Goal: Task Accomplishment & Management: Complete application form

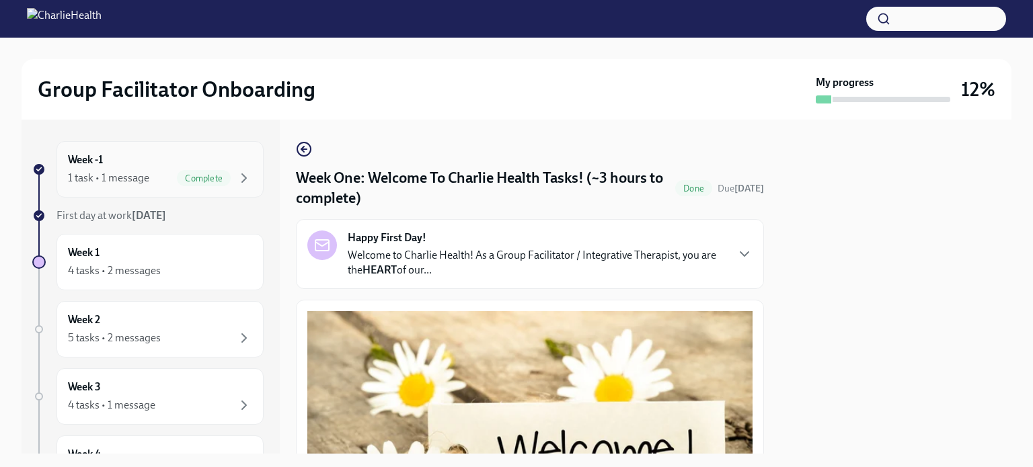
click at [208, 176] on span "Complete" at bounding box center [204, 178] width 54 height 10
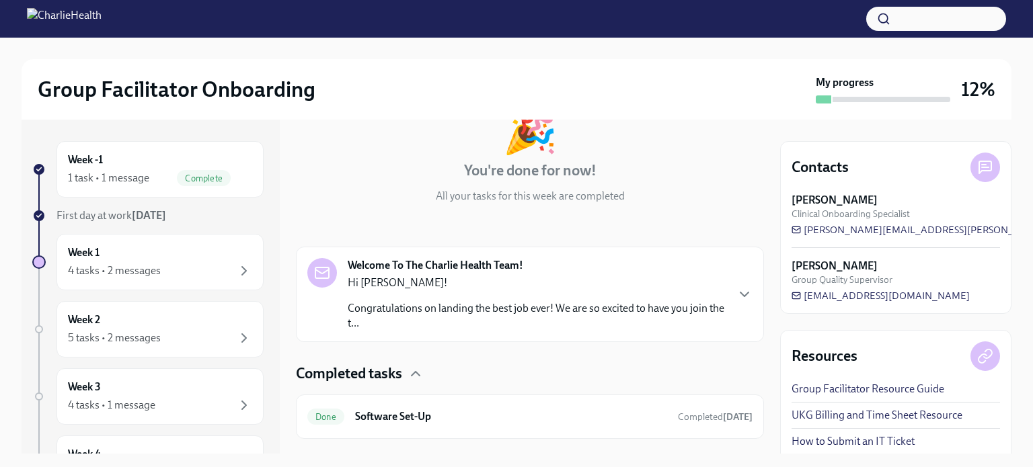
scroll to position [122, 0]
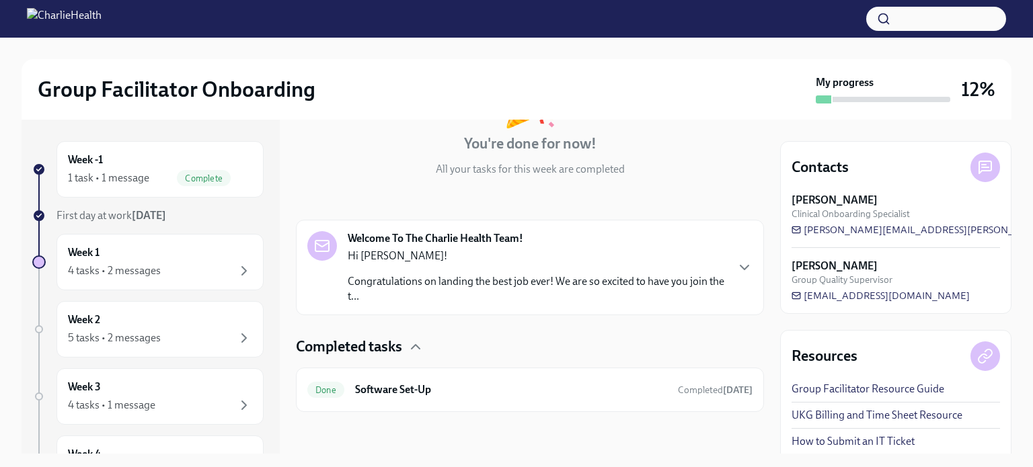
click at [408, 345] on div "Completed tasks" at bounding box center [530, 347] width 468 height 20
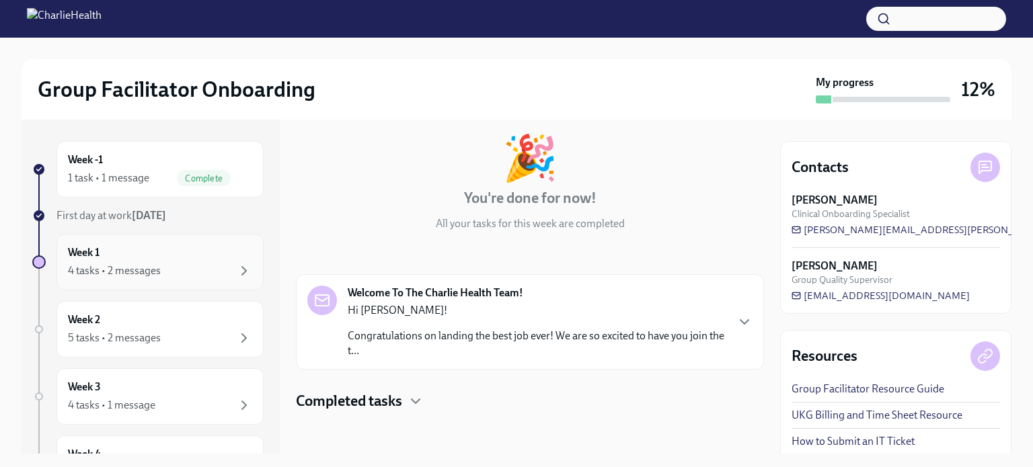
click at [145, 258] on div "Week 1 4 tasks • 2 messages" at bounding box center [160, 262] width 184 height 34
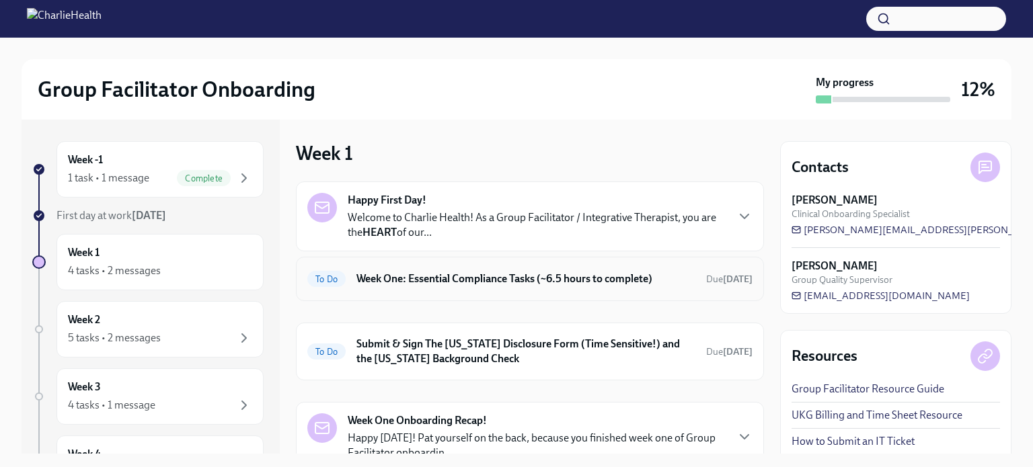
click at [475, 282] on h6 "Week One: Essential Compliance Tasks (~6.5 hours to complete)" at bounding box center [525, 279] width 339 height 15
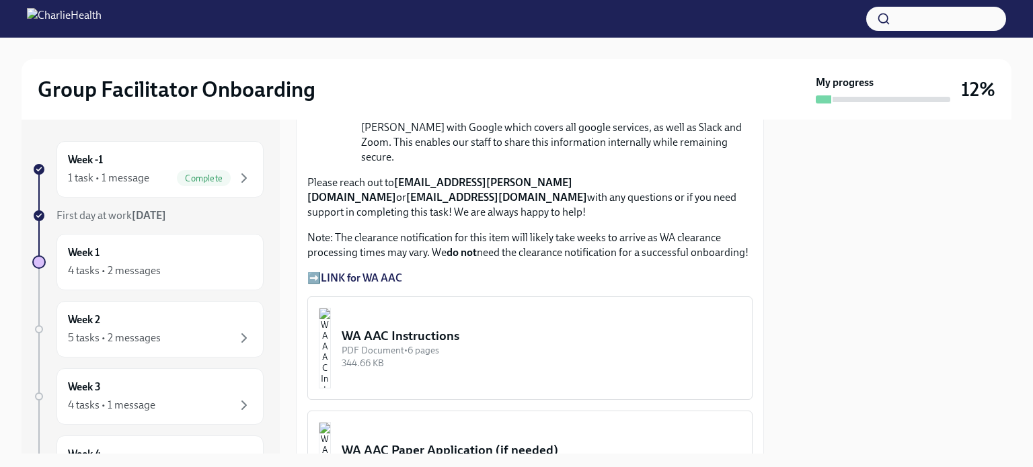
scroll to position [1060, 0]
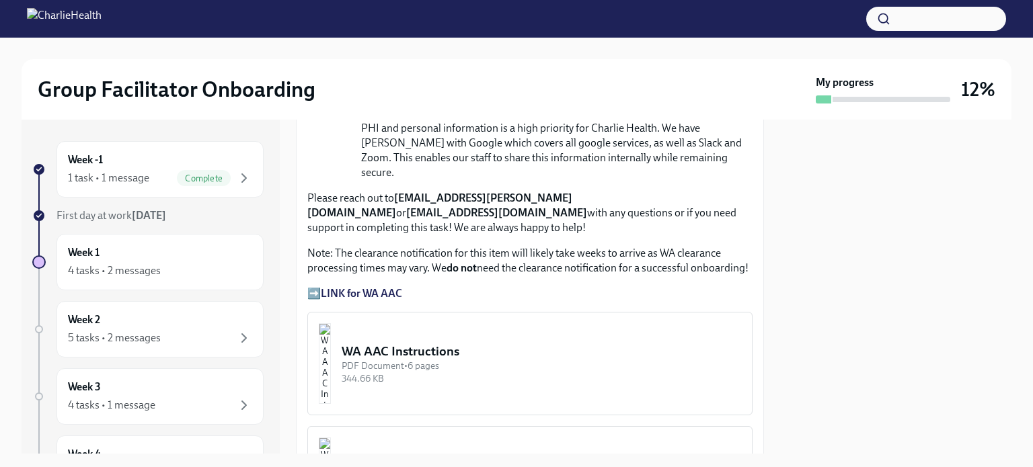
click at [378, 287] on strong "LINK for WA AAC" at bounding box center [361, 293] width 81 height 13
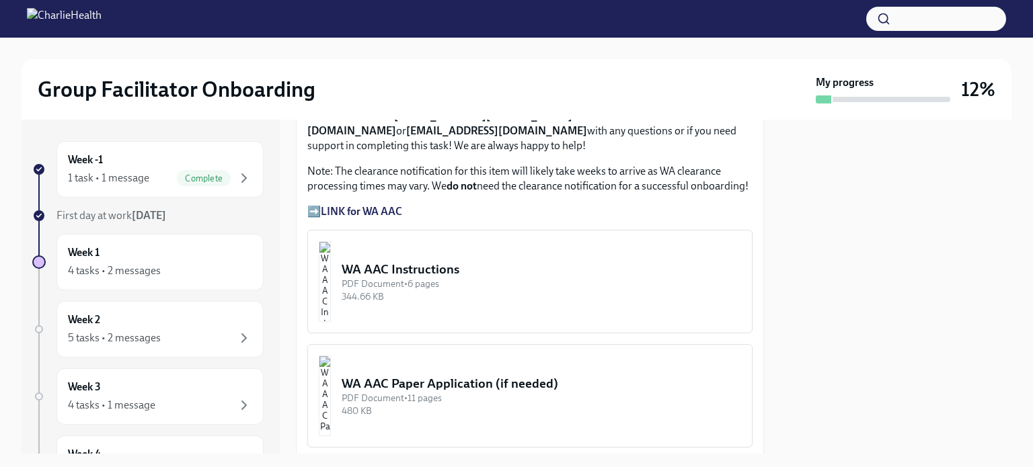
scroll to position [1141, 0]
click at [487, 262] on div "WA AAC Instructions" at bounding box center [541, 270] width 399 height 17
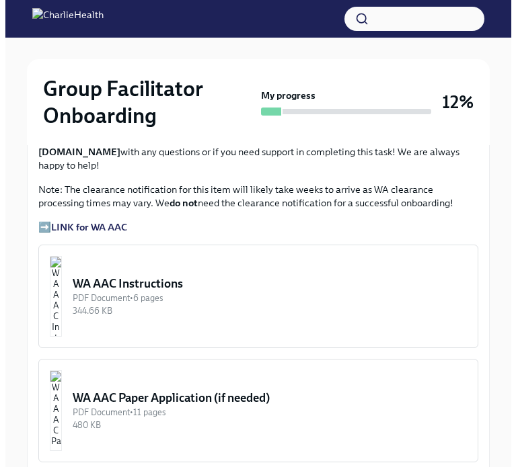
scroll to position [1143, 0]
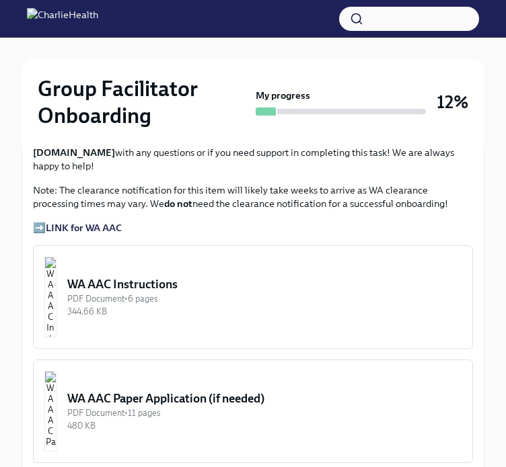
click at [203, 292] on div "PDF Document • 6 pages" at bounding box center [264, 298] width 394 height 13
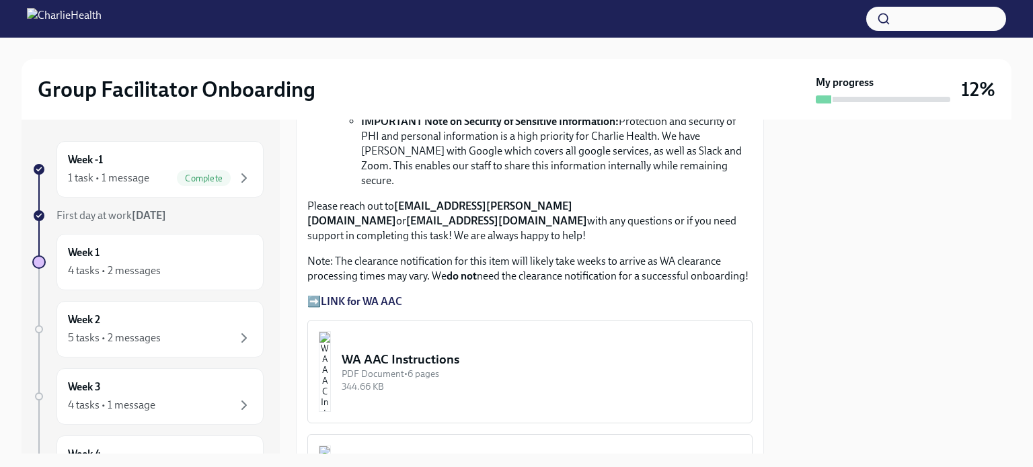
scroll to position [1076, 0]
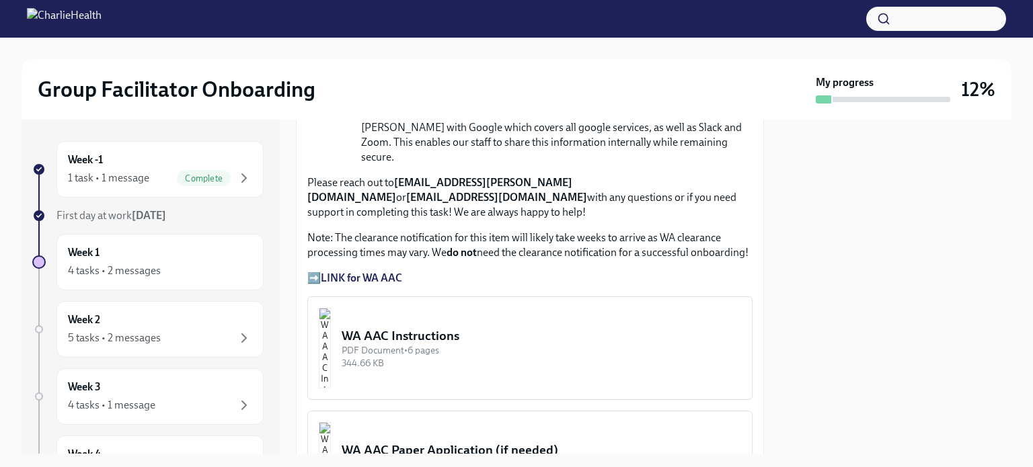
drag, startPoint x: 457, startPoint y: 303, endPoint x: 416, endPoint y: 309, distance: 42.2
click at [416, 344] on div "PDF Document • 6 pages" at bounding box center [541, 350] width 399 height 13
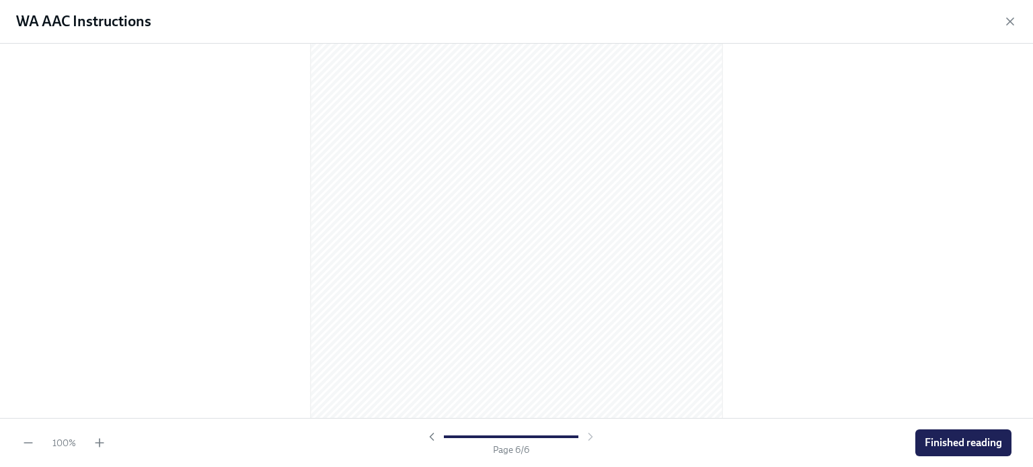
scroll to position [2902, 0]
click at [979, 440] on span "Finished reading" at bounding box center [963, 442] width 77 height 13
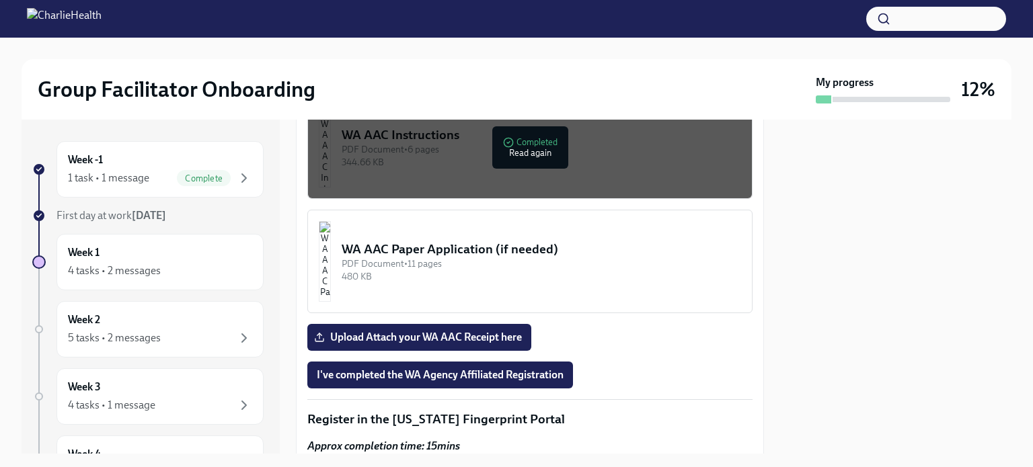
scroll to position [1278, 0]
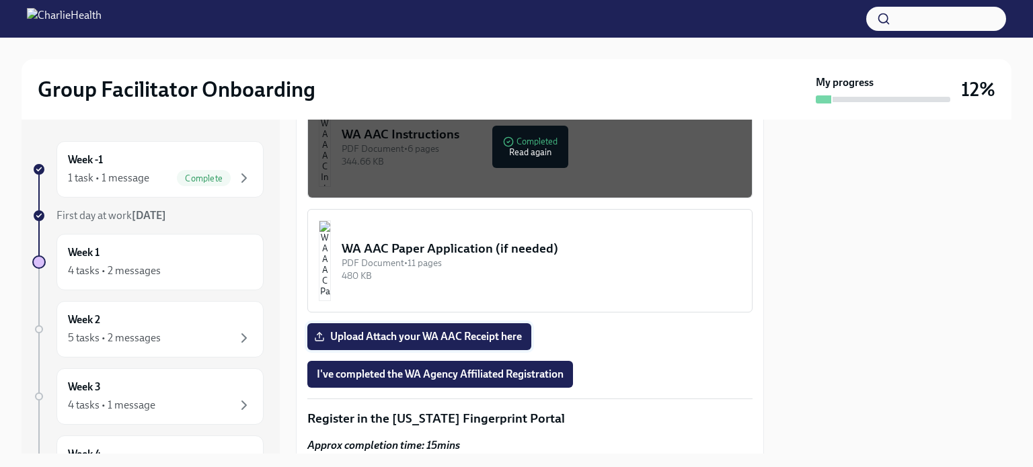
click at [416, 330] on span "Upload Attach your WA AAC Receipt here" at bounding box center [419, 336] width 205 height 13
click at [0, 0] on input "Upload Attach your WA AAC Receipt here" at bounding box center [0, 0] width 0 height 0
click at [427, 368] on span "I've completed the WA Agency Affiliated Registration" at bounding box center [440, 374] width 247 height 13
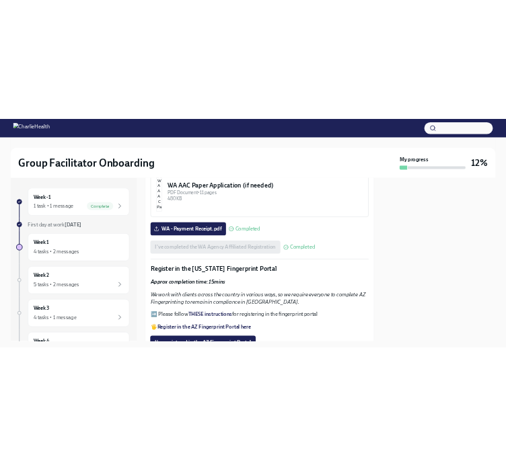
scroll to position [1479, 0]
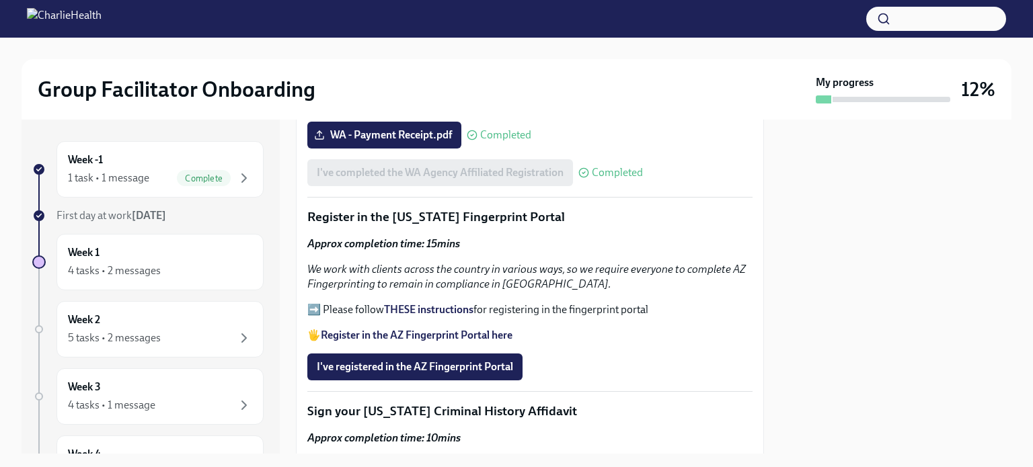
click at [431, 303] on strong "THESE instructions" at bounding box center [428, 309] width 89 height 13
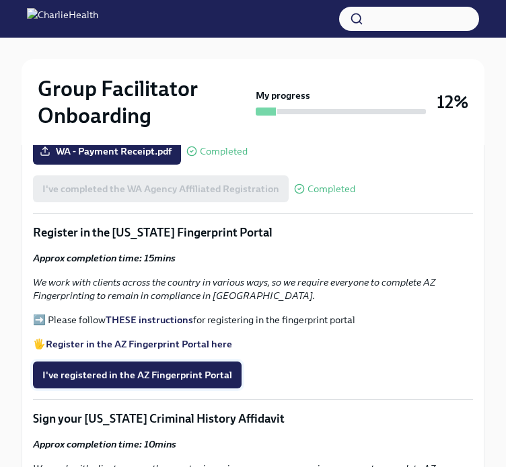
click at [149, 368] on span "I've registered in the AZ Fingerprint Portal" at bounding box center [137, 374] width 190 height 13
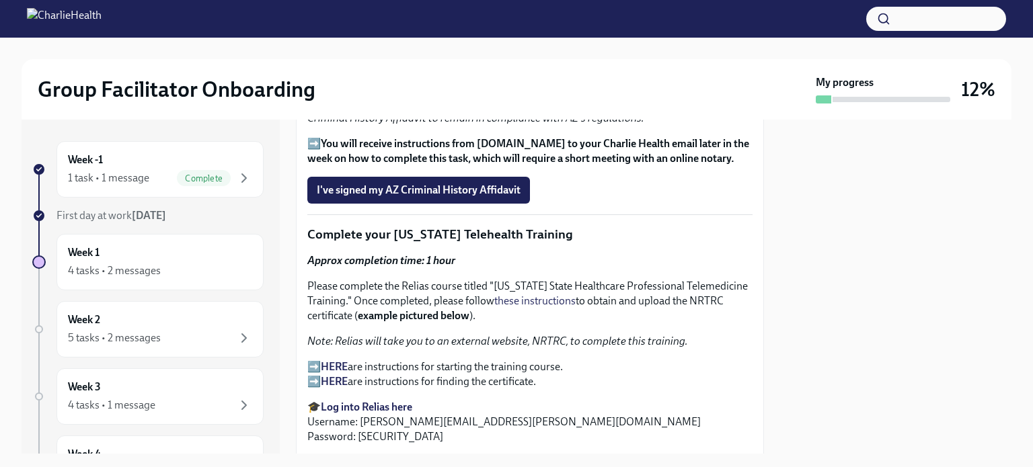
scroll to position [1863, 0]
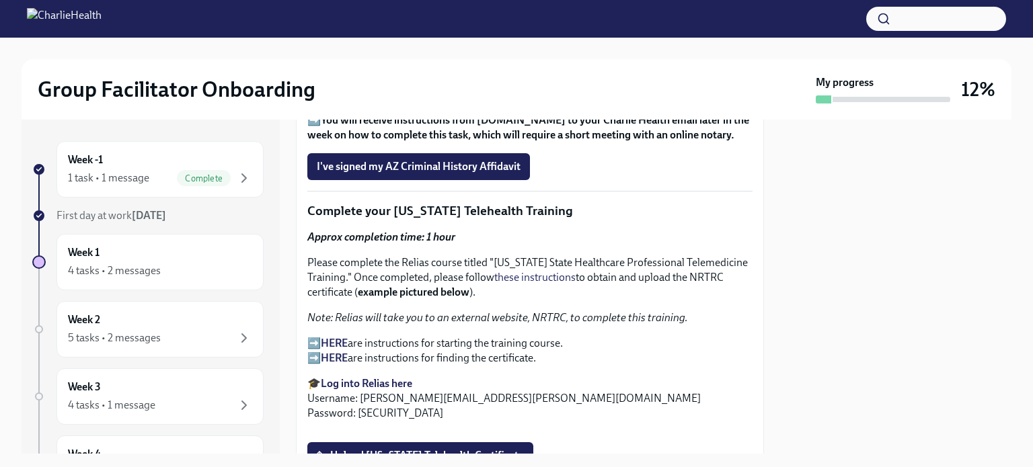
click at [342, 337] on strong "HERE" at bounding box center [334, 343] width 27 height 13
click at [374, 377] on strong "Log into Relias here" at bounding box center [366, 383] width 91 height 13
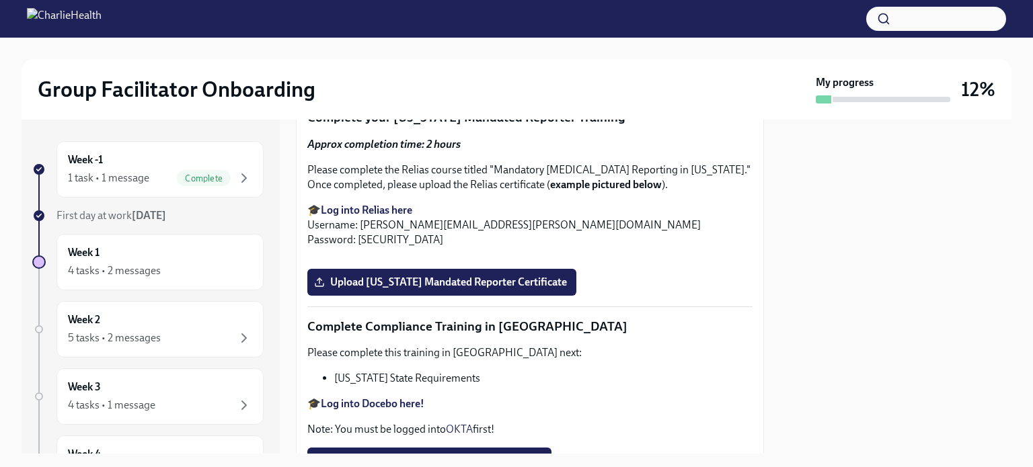
scroll to position [2267, 0]
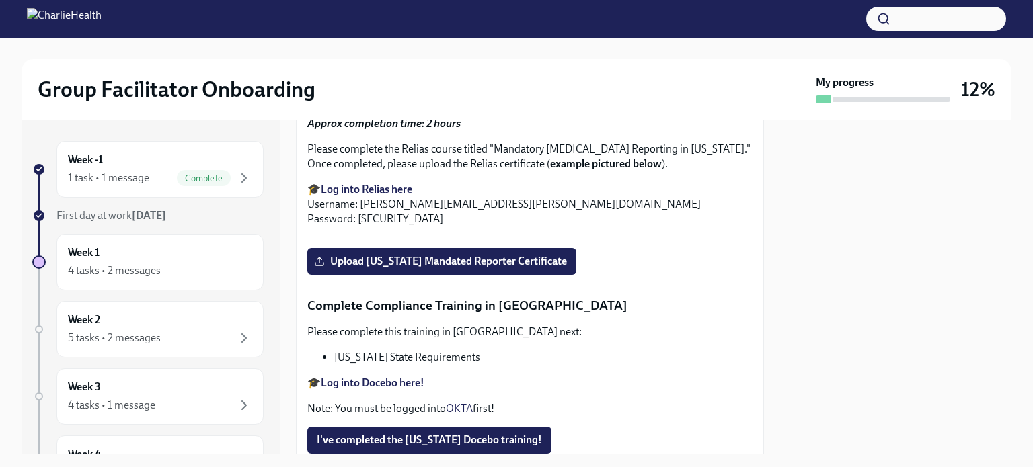
click at [477, 59] on span "Upload [US_STATE] Telehealth Certificate" at bounding box center [420, 52] width 207 height 13
click at [0, 0] on input "Upload [US_STATE] Telehealth Certificate" at bounding box center [0, 0] width 0 height 0
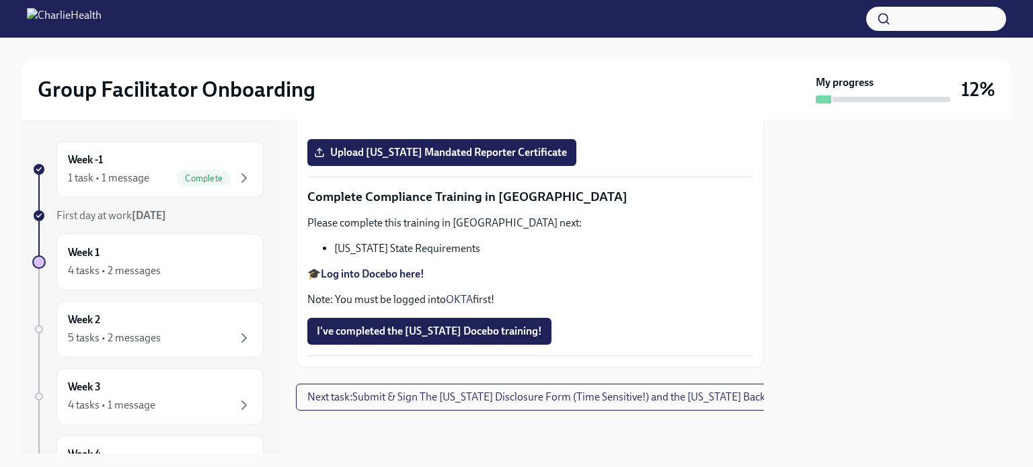
scroll to position [2683, 0]
